Goal: Transaction & Acquisition: Purchase product/service

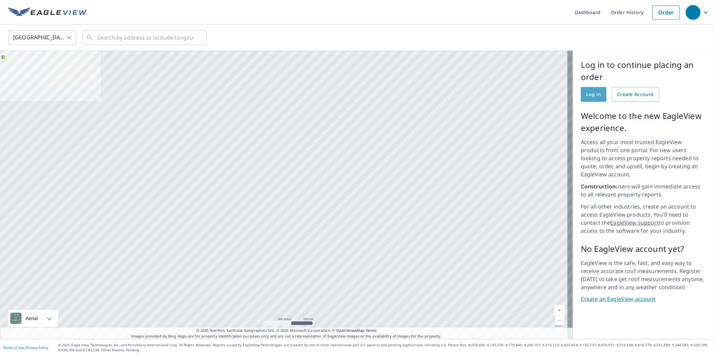
click at [586, 95] on span "Log in" at bounding box center [593, 94] width 15 height 8
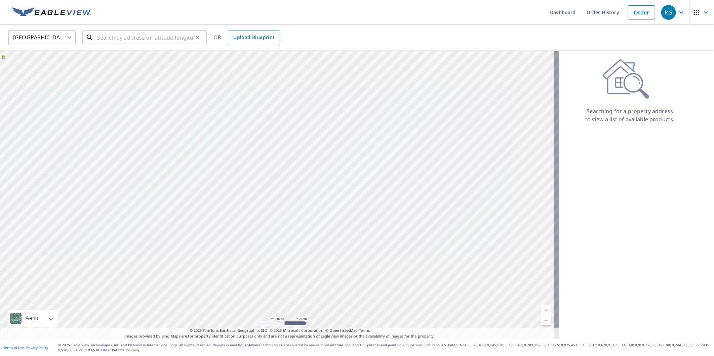
drag, startPoint x: 142, startPoint y: 36, endPoint x: 145, endPoint y: 34, distance: 4.0
click at [142, 35] on input "text" at bounding box center [145, 37] width 96 height 19
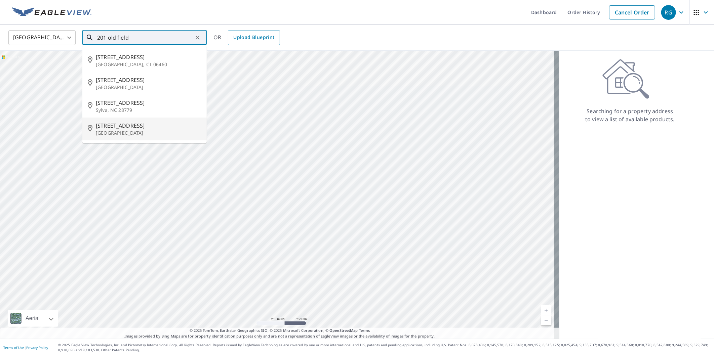
drag, startPoint x: 116, startPoint y: 128, endPoint x: 121, endPoint y: 123, distance: 7.8
click at [116, 128] on span "[STREET_ADDRESS]" at bounding box center [149, 126] width 106 height 8
type input "[STREET_ADDRESS]"
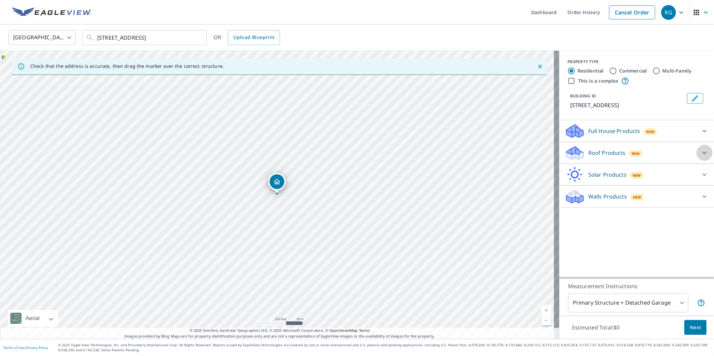
click at [701, 157] on icon at bounding box center [705, 153] width 8 height 8
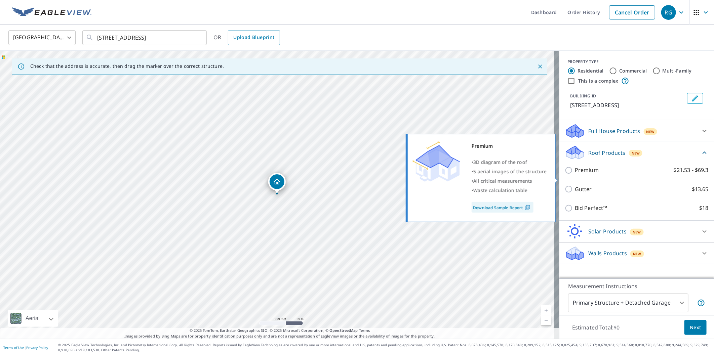
click at [501, 207] on link "Download Sample Report" at bounding box center [503, 207] width 62 height 11
click at [565, 174] on input "Premium $21.53 - $69.3" at bounding box center [570, 170] width 10 height 8
checkbox input "true"
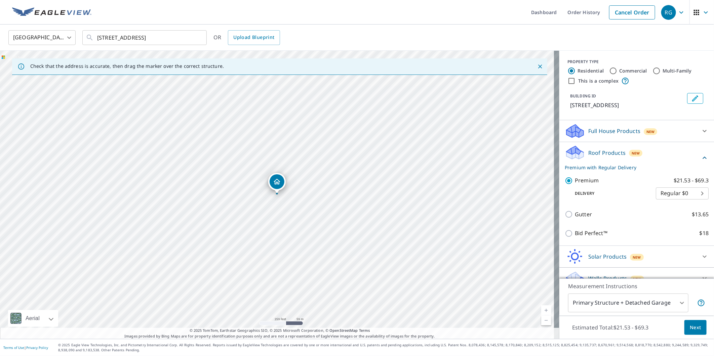
click at [690, 200] on body "RG RG Dashboard Order History Cancel Order RG [GEOGRAPHIC_DATA] [GEOGRAPHIC_DAT…" at bounding box center [357, 178] width 714 height 356
click at [666, 225] on li "3 Hour $31.5" at bounding box center [671, 226] width 53 height 12
type input "7"
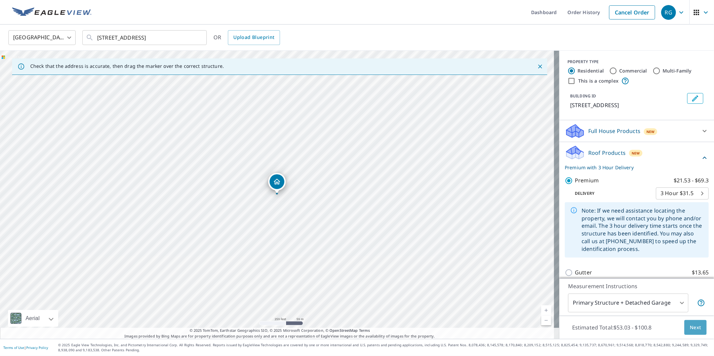
click at [691, 327] on span "Next" at bounding box center [695, 328] width 11 height 8
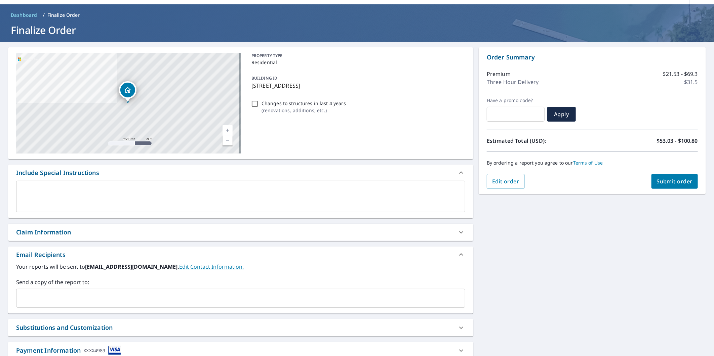
scroll to position [67, 0]
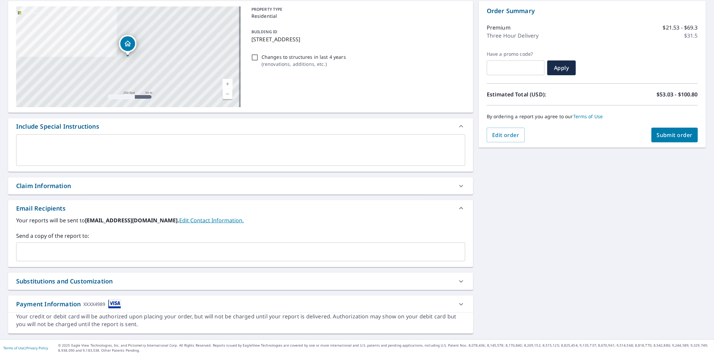
click at [78, 247] on input "text" at bounding box center [235, 252] width 433 height 13
click at [92, 304] on div "XXXX4989" at bounding box center [94, 304] width 22 height 9
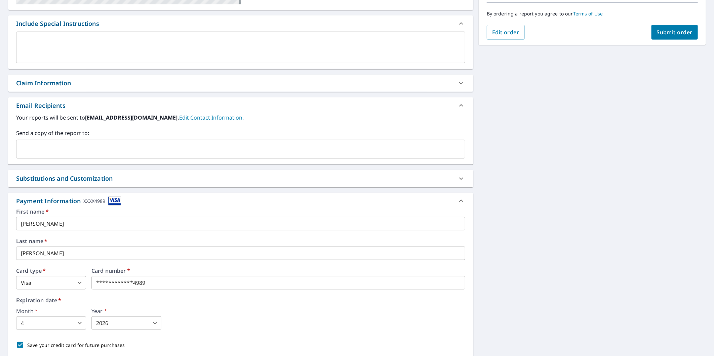
scroll to position [179, 0]
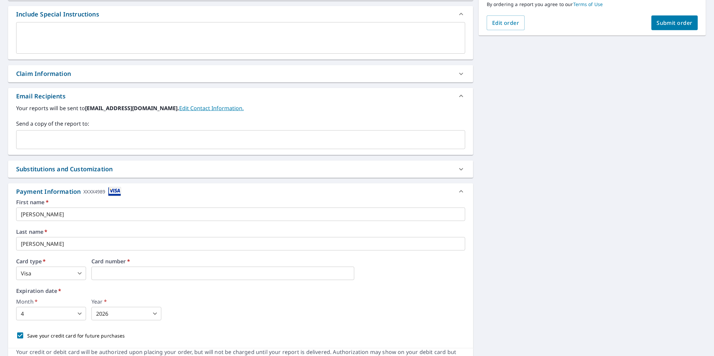
click at [156, 314] on body "RG RG Dashboard Order History Cancel Order RG Dashboard / Finalize Order Finali…" at bounding box center [357, 178] width 714 height 356
click at [120, 260] on li "2028" at bounding box center [126, 257] width 70 height 12
type input "2028"
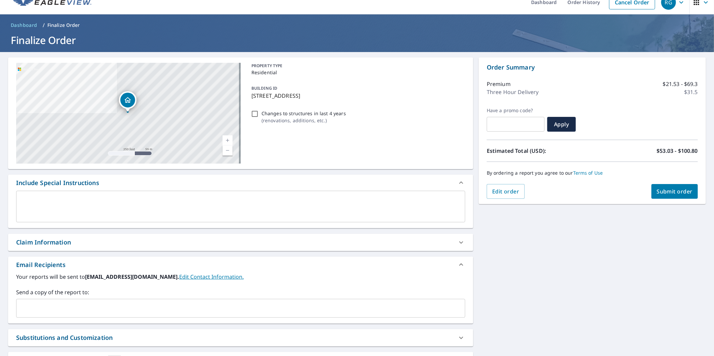
scroll to position [0, 0]
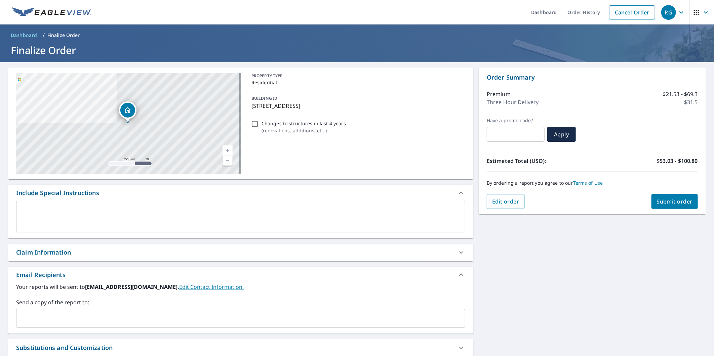
click at [660, 203] on span "Submit order" at bounding box center [675, 201] width 36 height 7
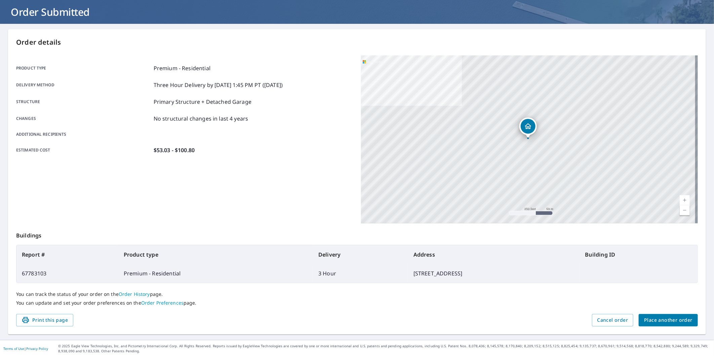
scroll to position [39, 0]
